Goal: Task Accomplishment & Management: Manage account settings

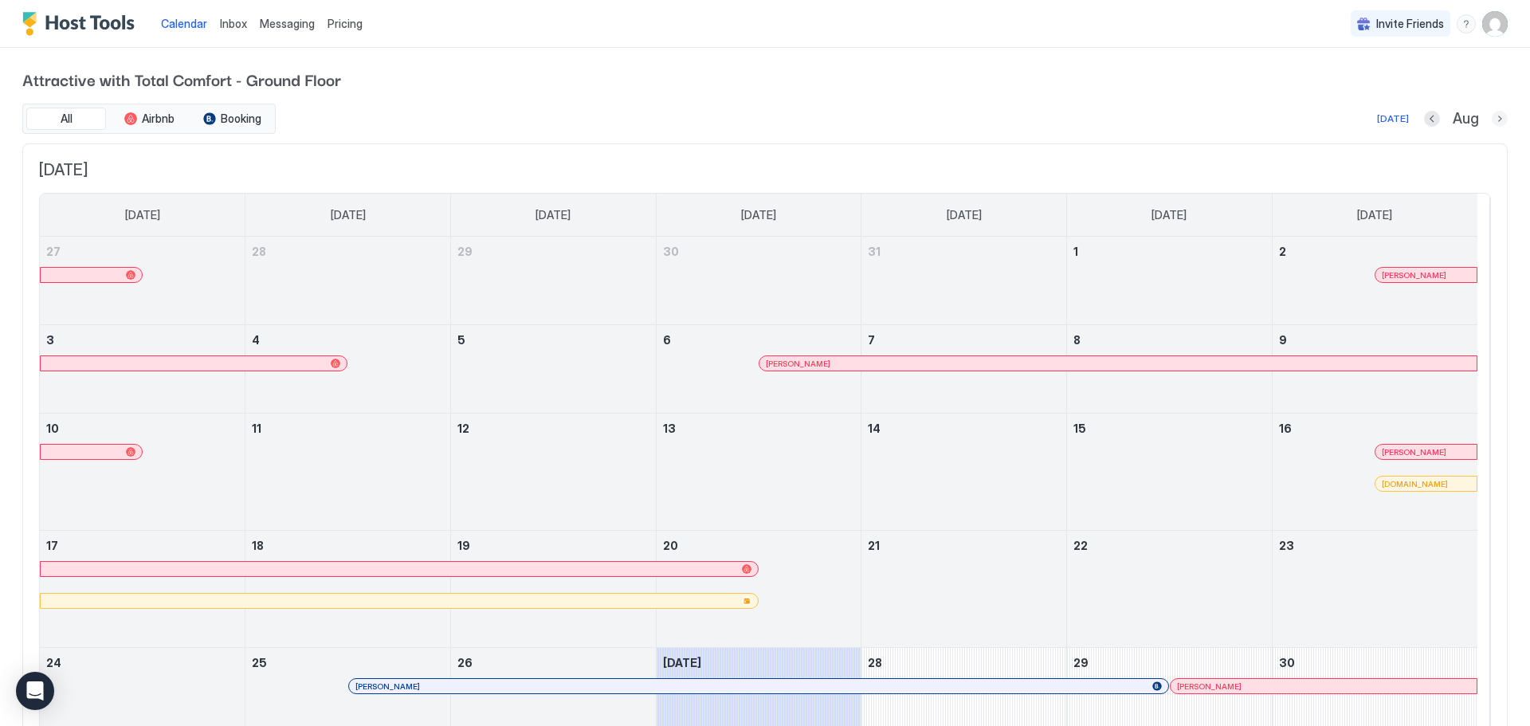
click at [1491, 120] on button "Next month" at bounding box center [1499, 119] width 16 height 16
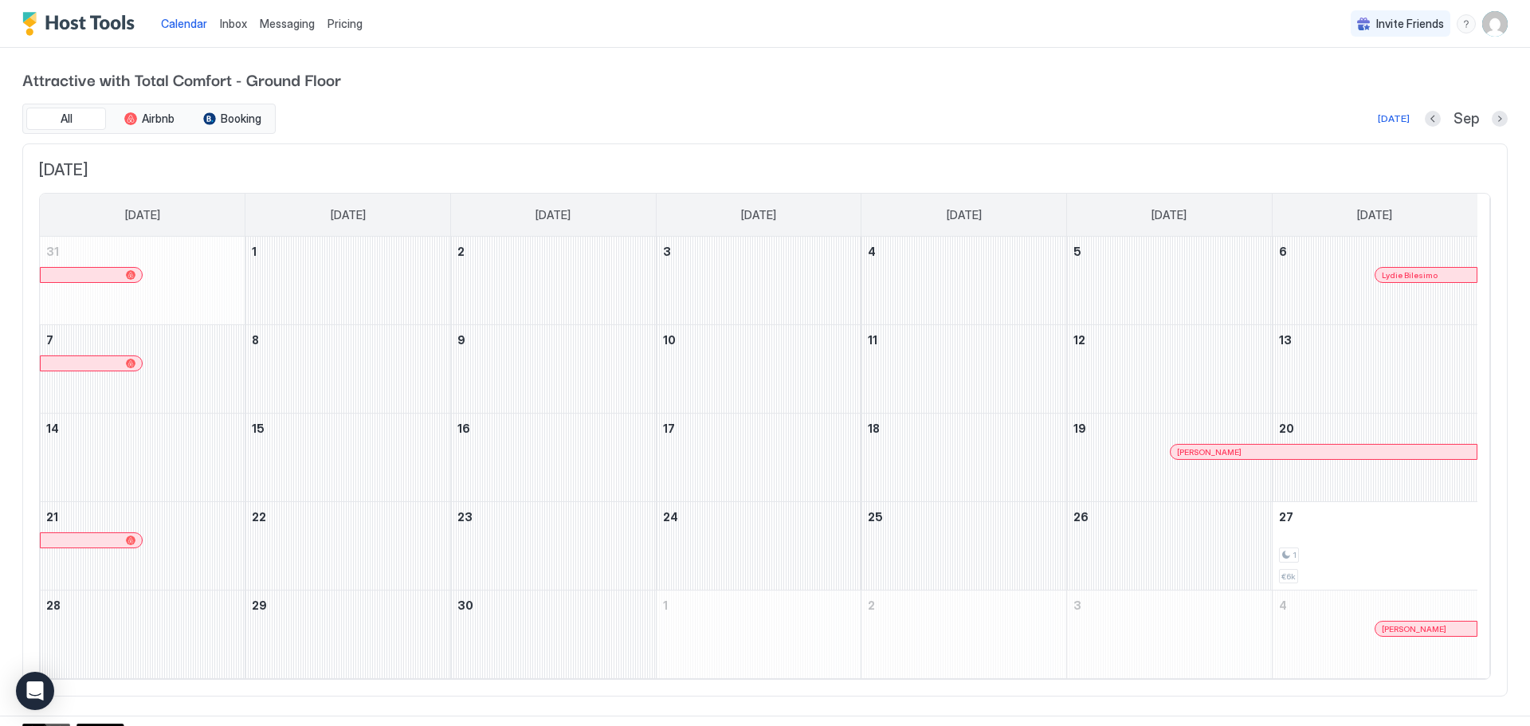
click at [1482, 25] on img "User profile" at bounding box center [1494, 23] width 25 height 25
click at [1343, 91] on span "Settings" at bounding box center [1339, 89] width 43 height 14
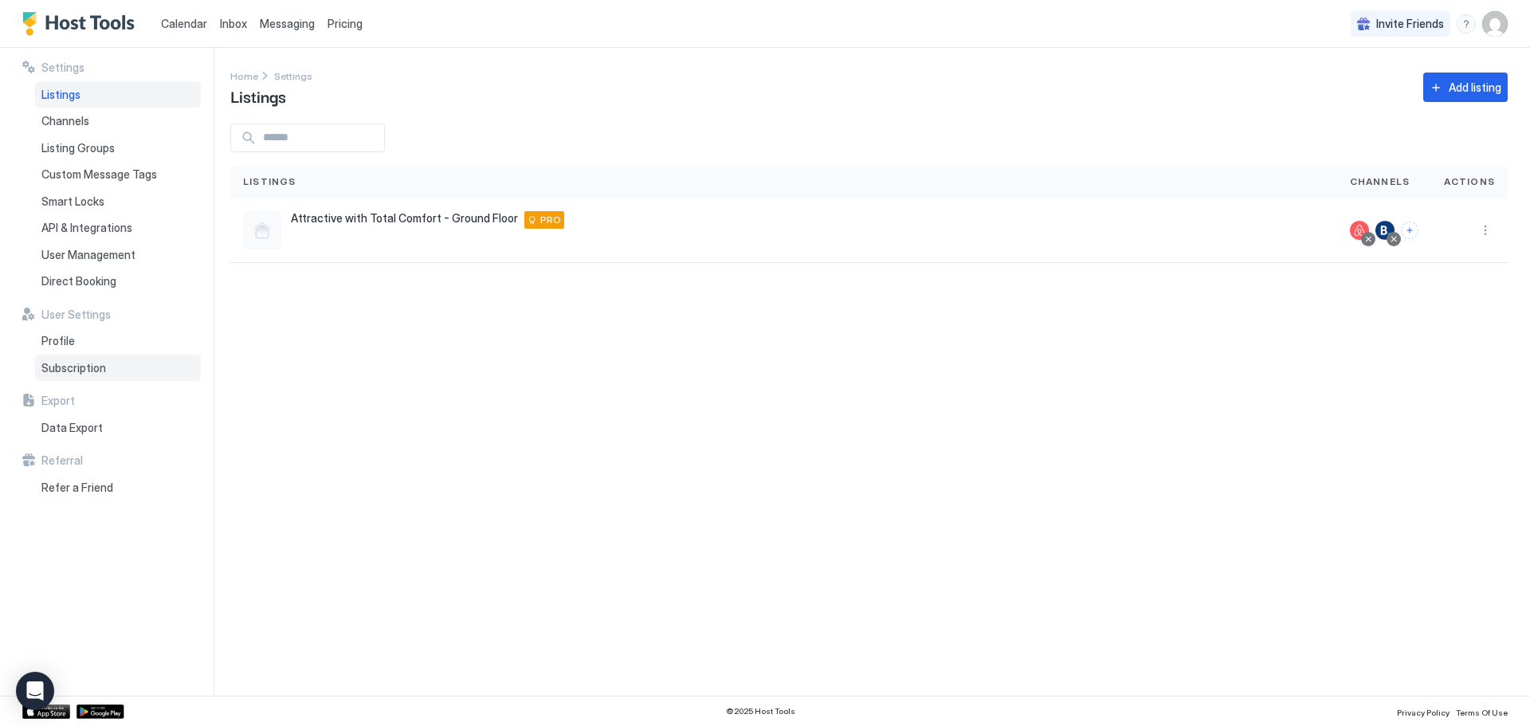
click at [100, 374] on span "Subscription" at bounding box center [73, 368] width 65 height 14
